Goal: Transaction & Acquisition: Obtain resource

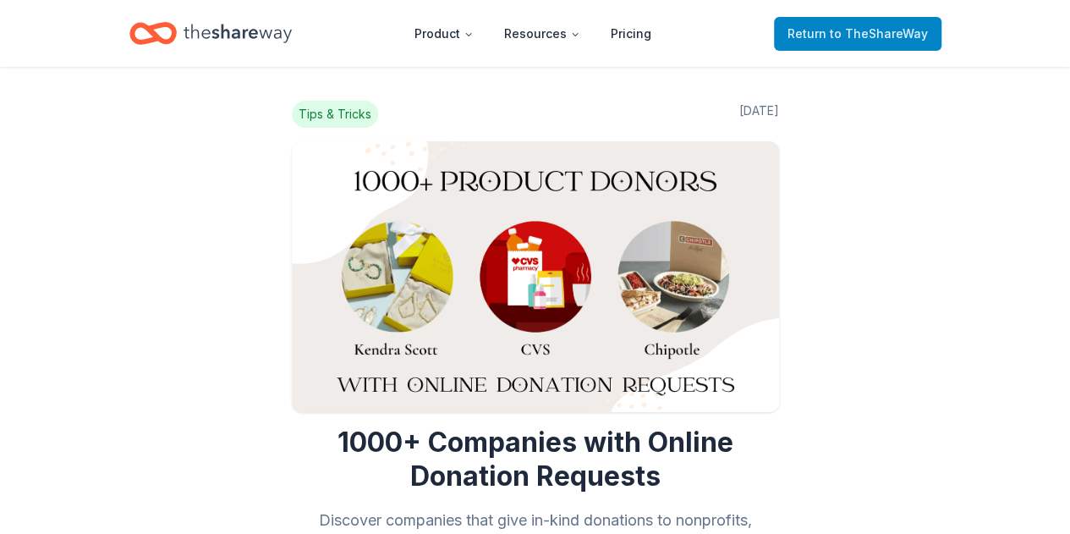
click at [868, 47] on link "Return to TheShareWay" at bounding box center [857, 34] width 167 height 34
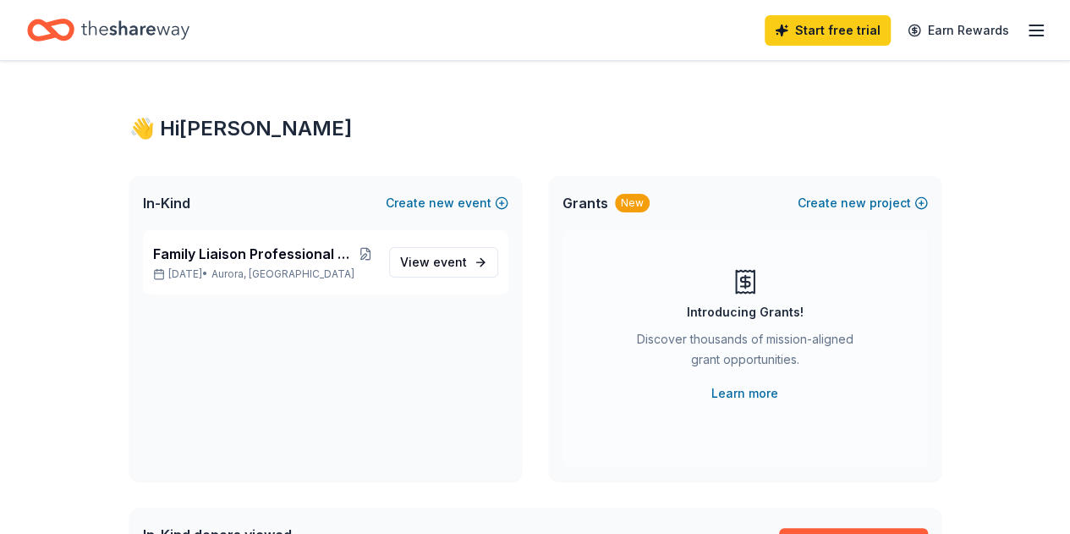
click at [1026, 27] on icon "button" at bounding box center [1036, 30] width 20 height 20
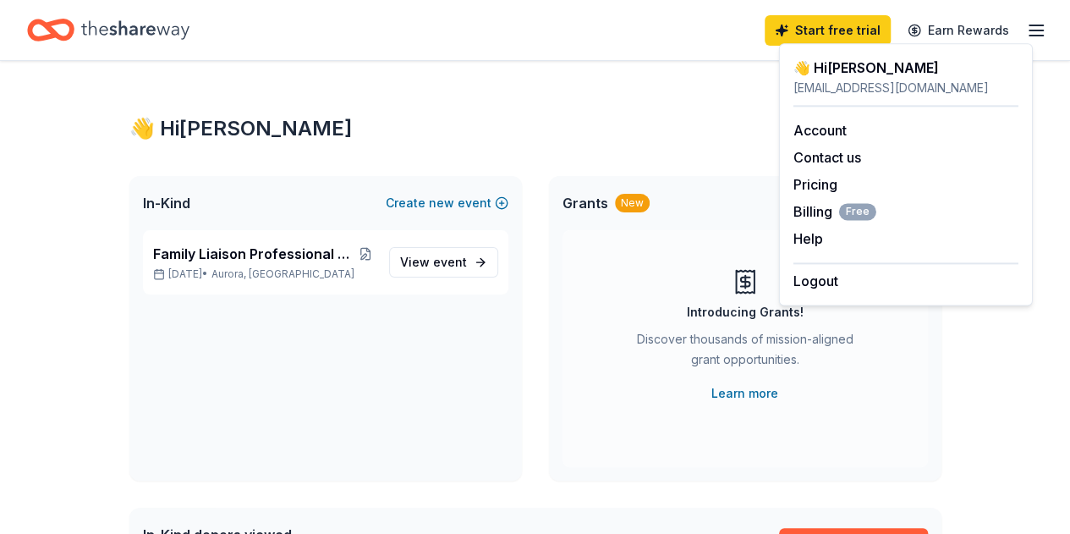
click at [230, 358] on div "Family Liaison Professional Development Meetings [DATE] • [GEOGRAPHIC_DATA], CO…" at bounding box center [325, 355] width 392 height 250
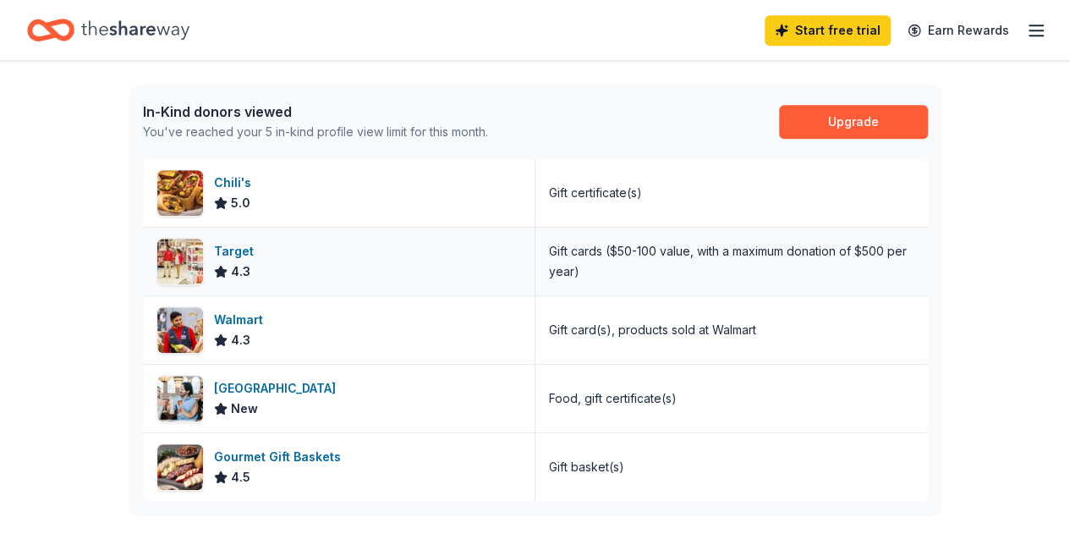
scroll to position [592, 0]
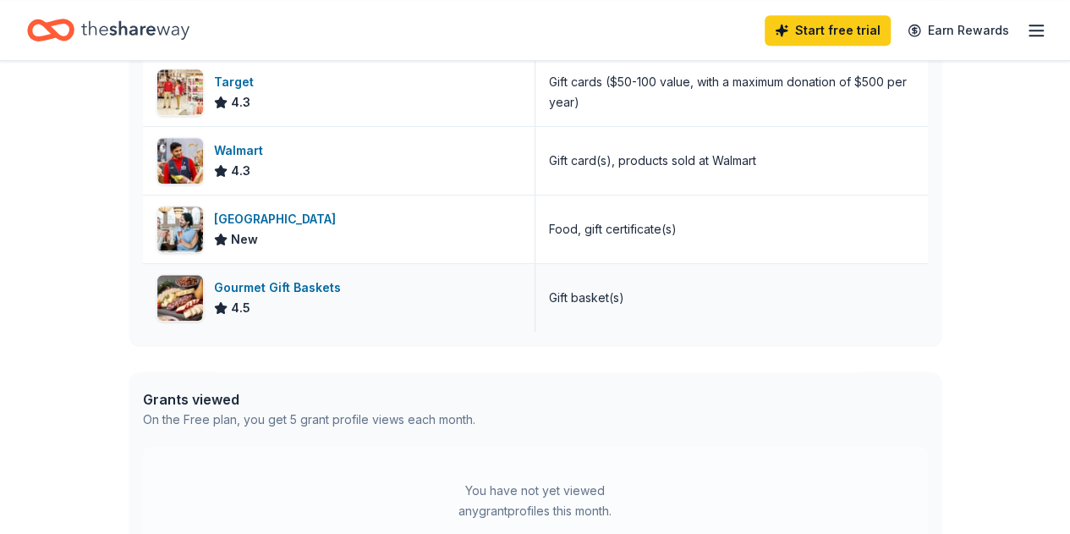
click at [319, 282] on div "Gourmet Gift Baskets" at bounding box center [281, 287] width 134 height 20
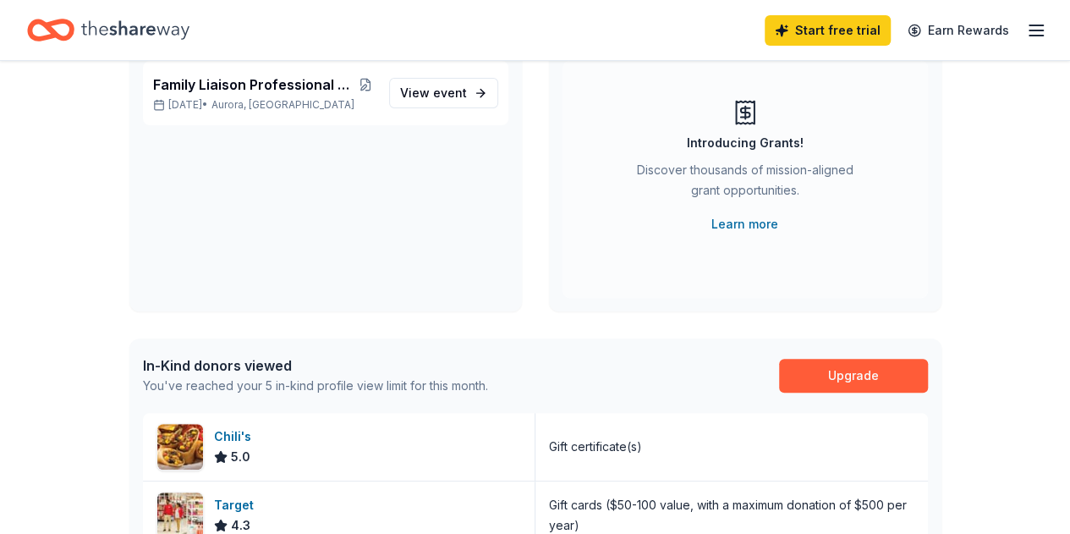
scroll to position [0, 0]
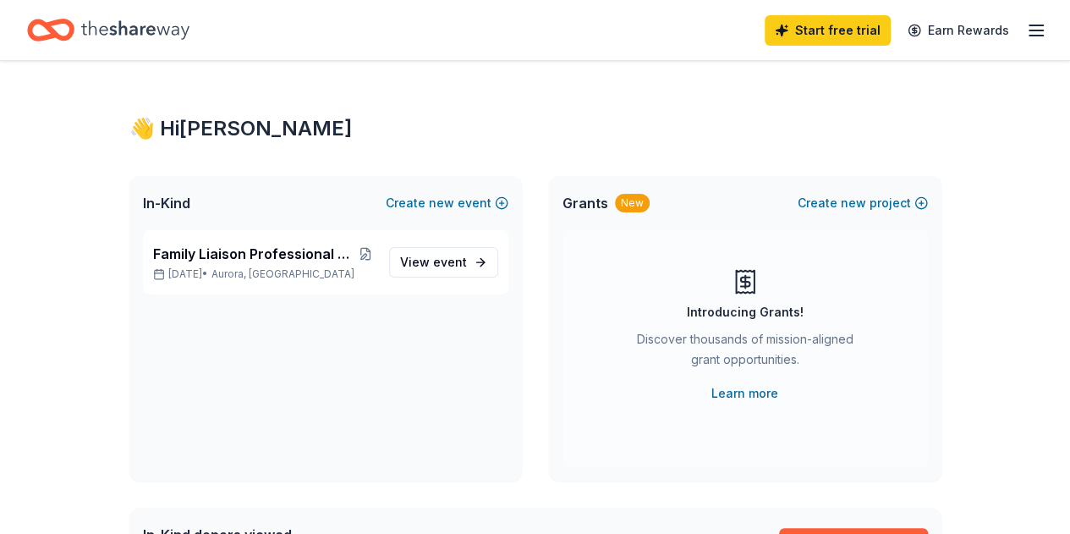
click at [1032, 32] on div "Start free trial Earn Rewards" at bounding box center [535, 30] width 1070 height 60
click at [1032, 26] on div "Start free trial Earn Rewards" at bounding box center [535, 30] width 1070 height 60
click at [1026, 28] on icon "button" at bounding box center [1036, 30] width 20 height 20
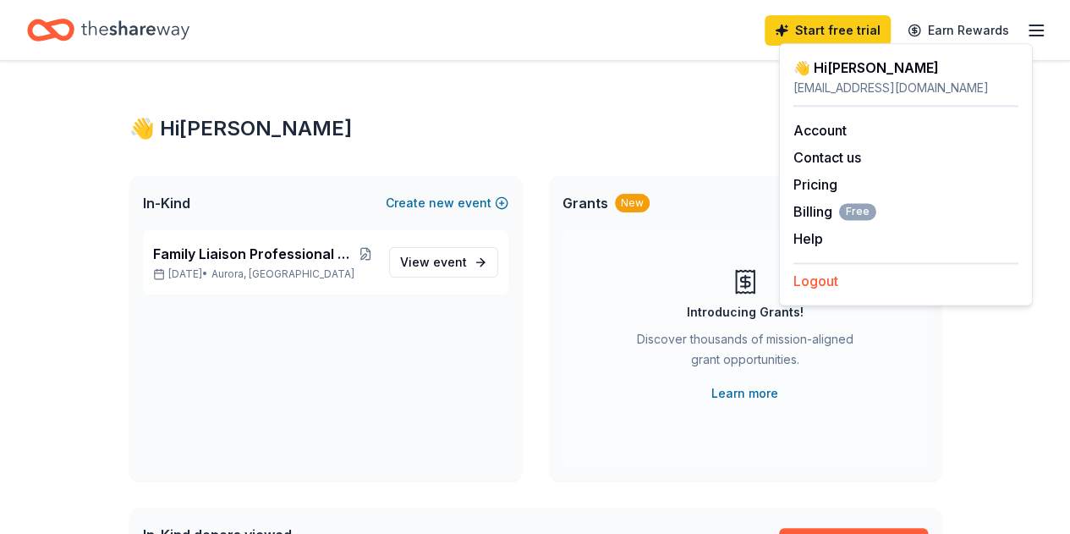
click at [819, 276] on button "Logout" at bounding box center [815, 281] width 45 height 20
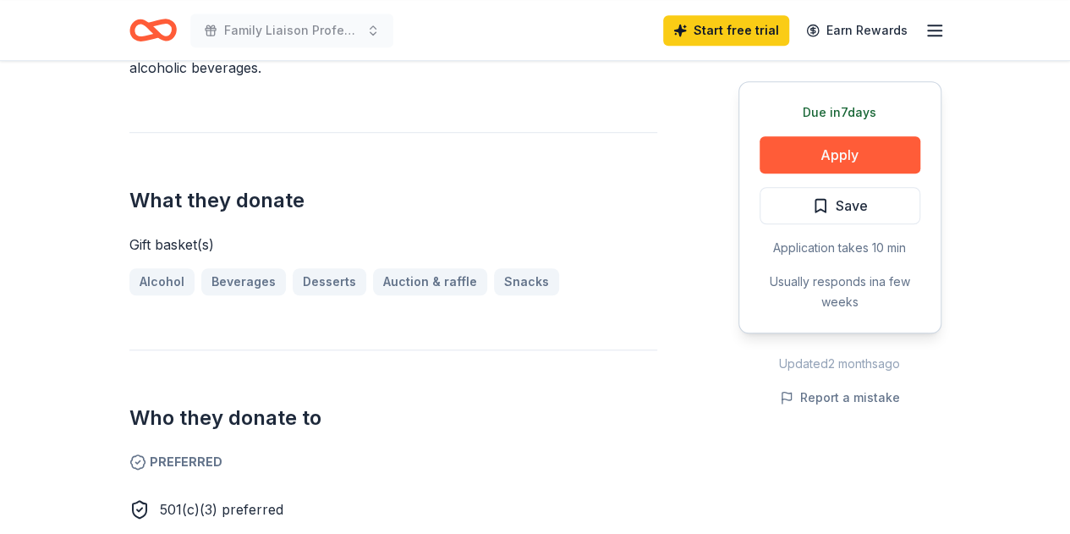
scroll to position [338, 0]
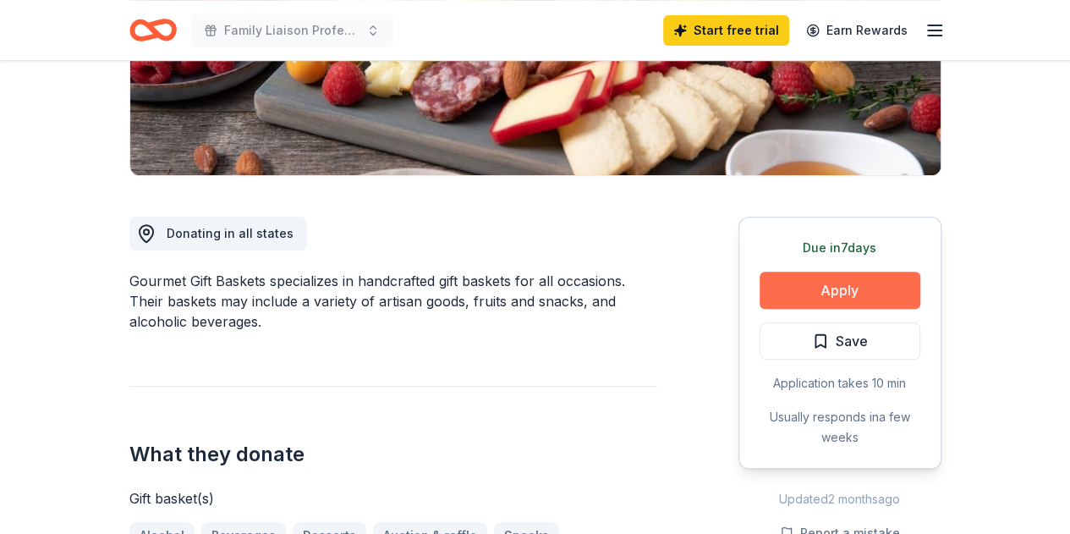
click at [829, 286] on button "Apply" at bounding box center [839, 289] width 161 height 37
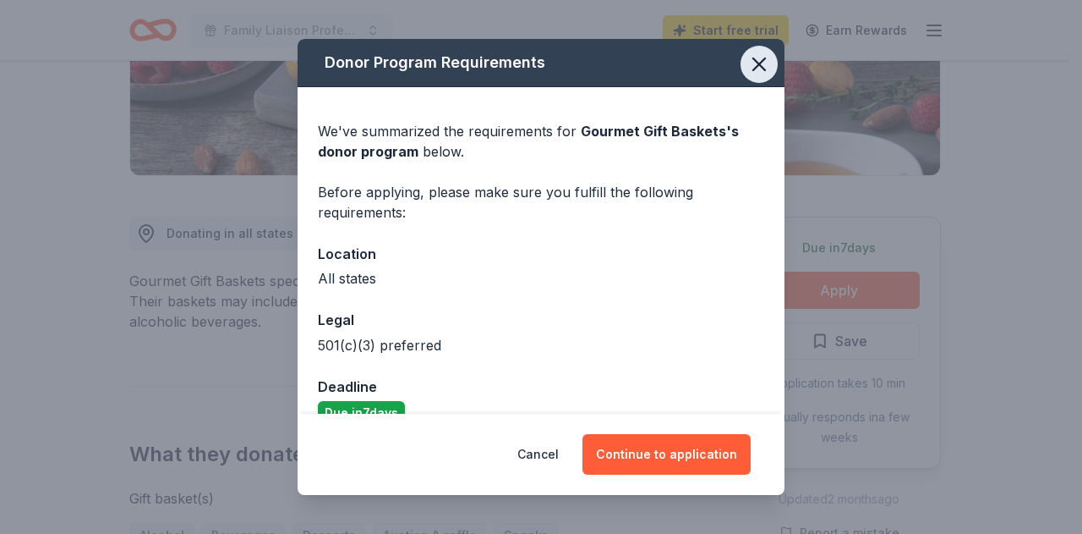
click at [753, 66] on icon "button" at bounding box center [759, 64] width 12 height 12
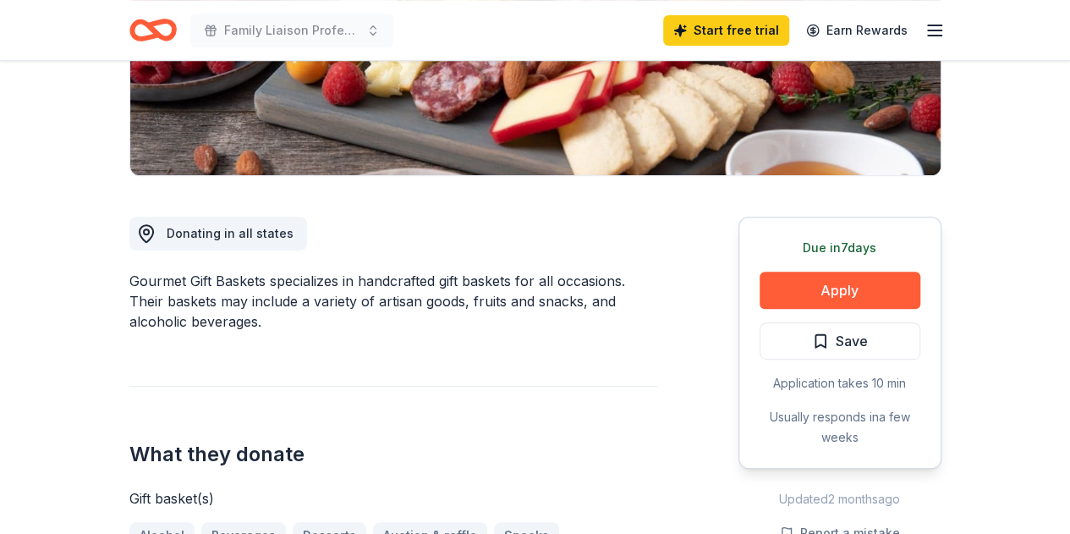
click at [939, 31] on icon "button" at bounding box center [934, 30] width 20 height 20
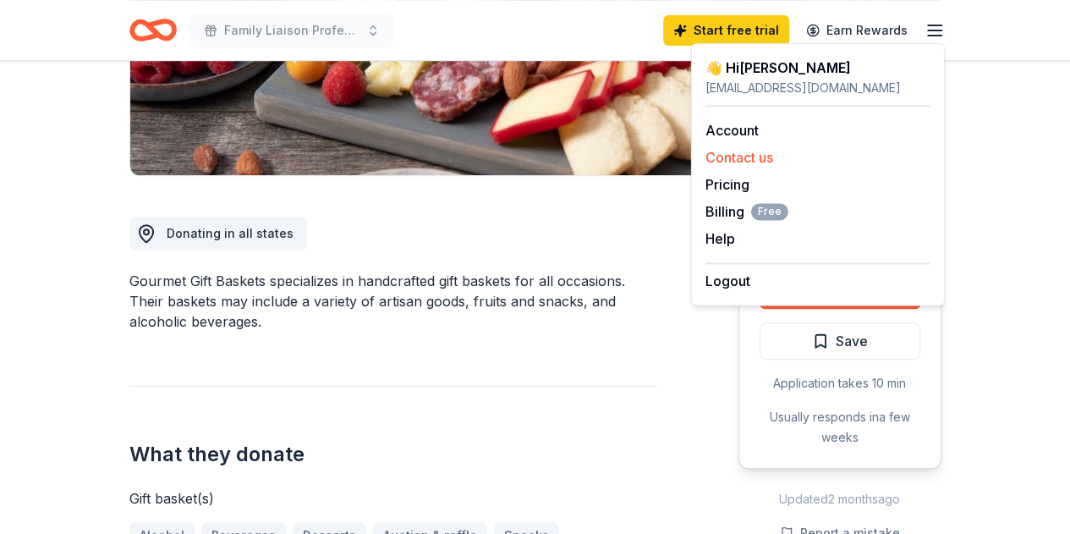
click at [753, 163] on button "Contact us" at bounding box center [739, 157] width 68 height 20
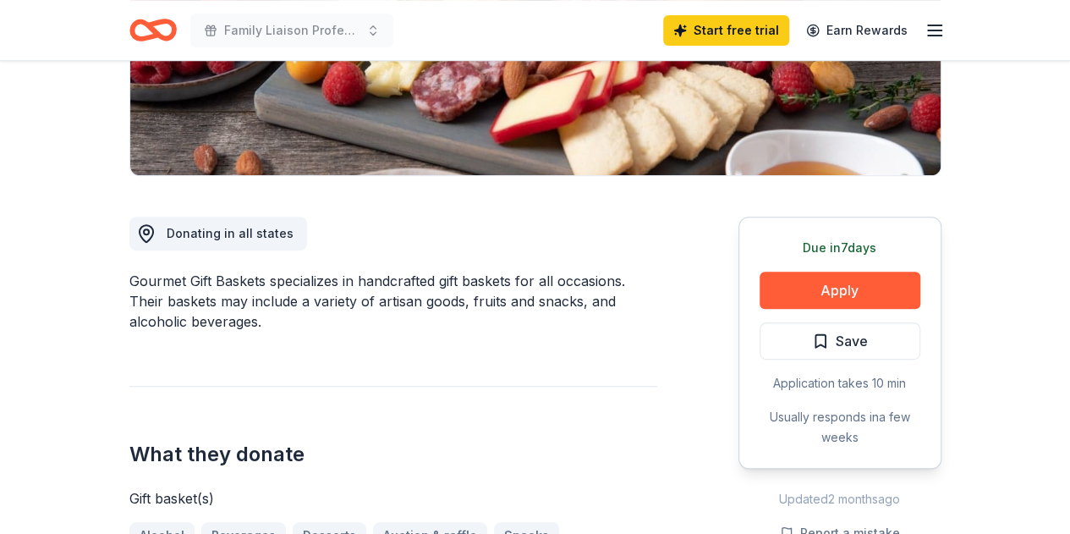
scroll to position [0, 0]
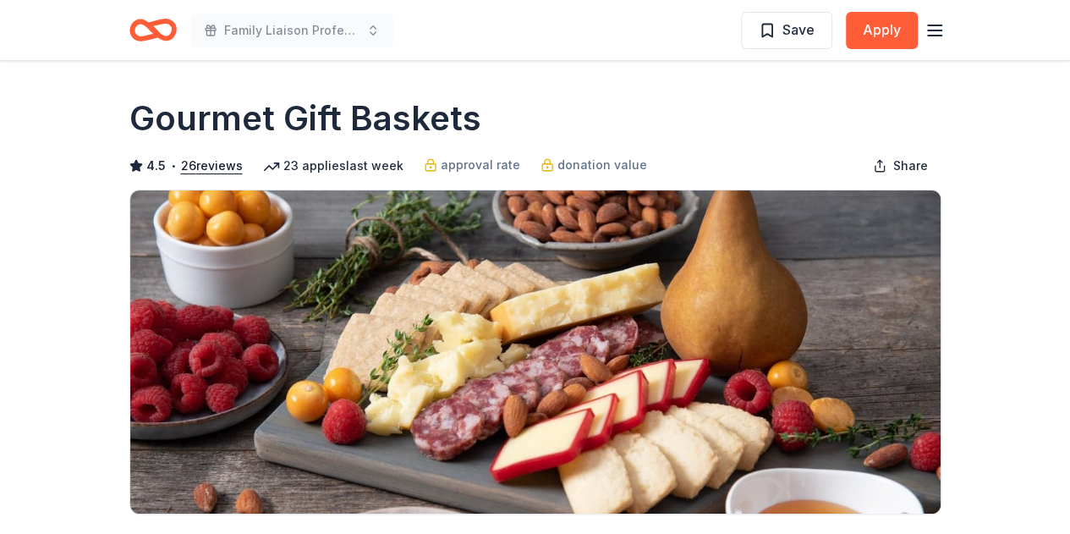
click at [326, 113] on h1 "Gourmet Gift Baskets" at bounding box center [305, 118] width 352 height 47
click at [574, 157] on span "donation value" at bounding box center [602, 165] width 90 height 20
click at [944, 36] on icon "button" at bounding box center [934, 30] width 20 height 20
